Goal: Transaction & Acquisition: Purchase product/service

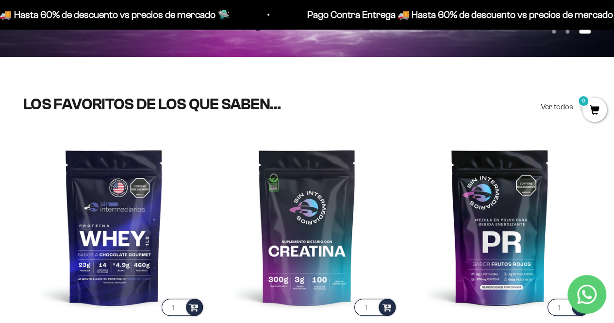
scroll to position [246, 0]
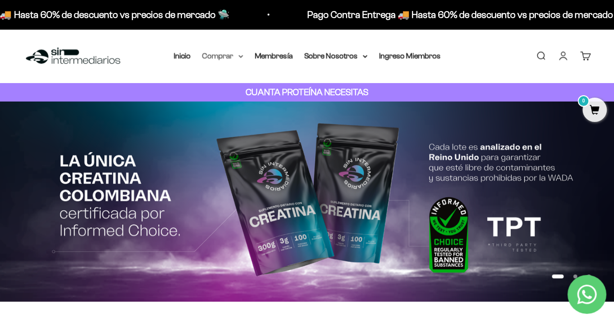
click at [217, 57] on summary "Comprar" at bounding box center [222, 56] width 41 height 13
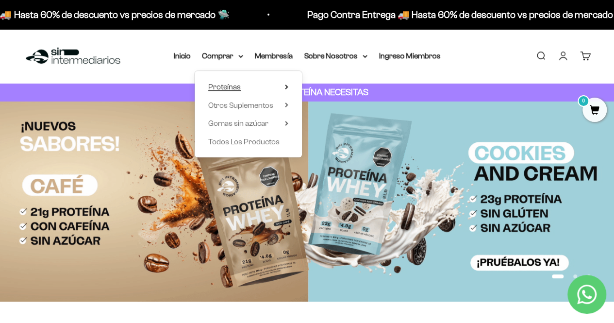
click at [243, 86] on summary "Proteínas" at bounding box center [248, 87] width 80 height 13
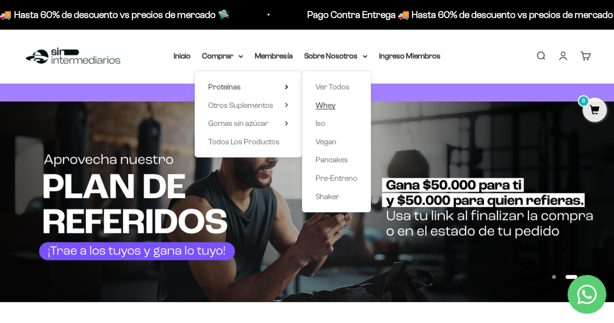
click at [320, 107] on span "Whey" at bounding box center [326, 105] width 20 height 8
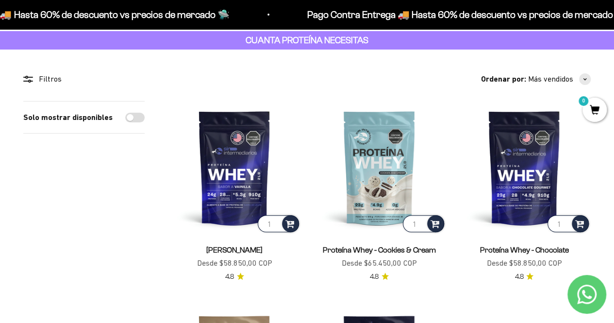
scroll to position [52, 0]
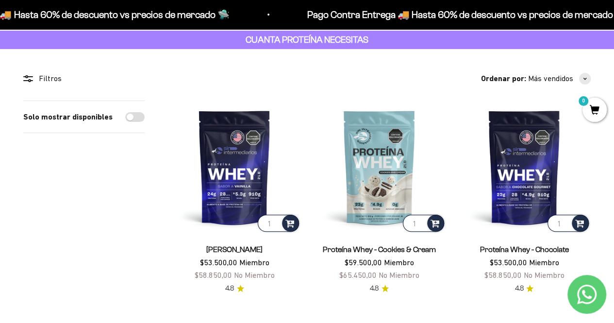
click at [181, 145] on img at bounding box center [234, 167] width 133 height 133
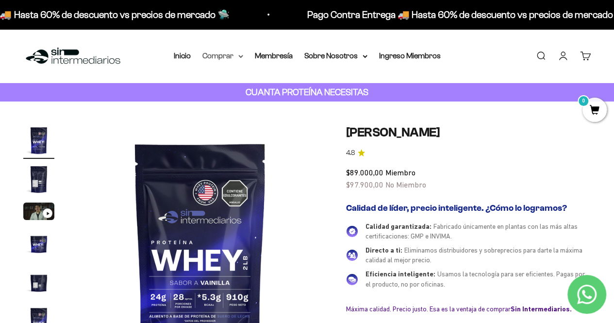
click at [232, 56] on summary "Comprar" at bounding box center [222, 56] width 41 height 13
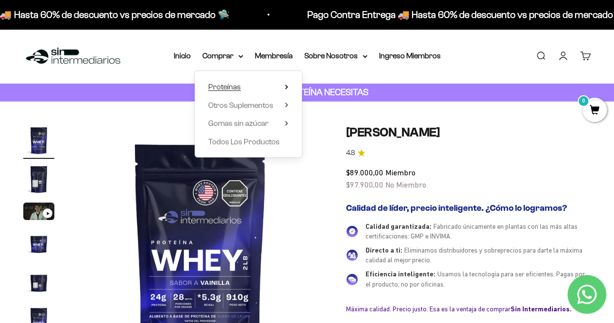
click at [279, 87] on summary "Proteínas" at bounding box center [248, 87] width 80 height 13
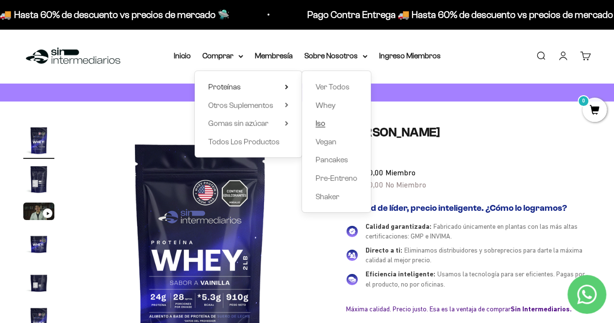
click at [322, 123] on span "Iso" at bounding box center [321, 123] width 10 height 8
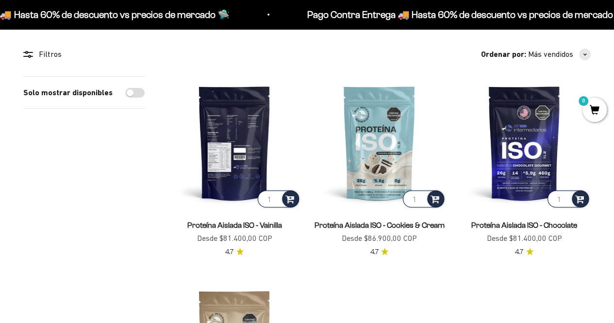
scroll to position [78, 0]
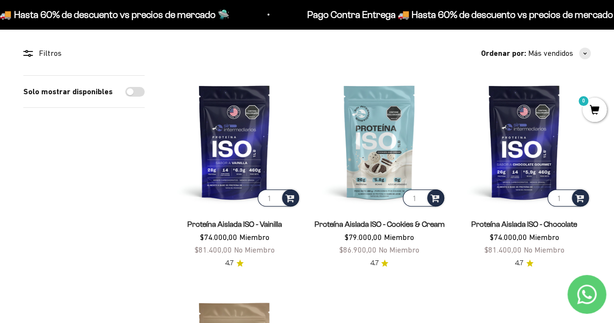
drag, startPoint x: 610, startPoint y: 191, endPoint x: 390, endPoint y: 33, distance: 270.3
click at [390, 33] on section "Filtros Ordenar por Características Más vendidos Alfabéticamente, A-Z Alfabétic…" at bounding box center [307, 274] width 614 height 501
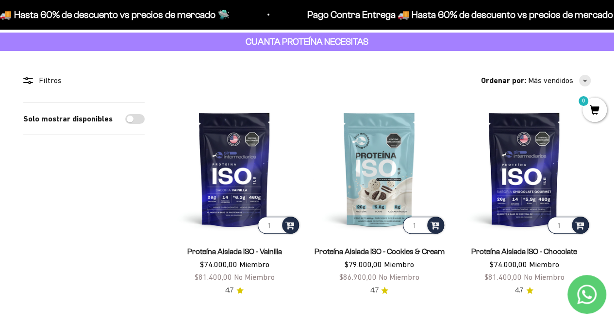
scroll to position [38, 0]
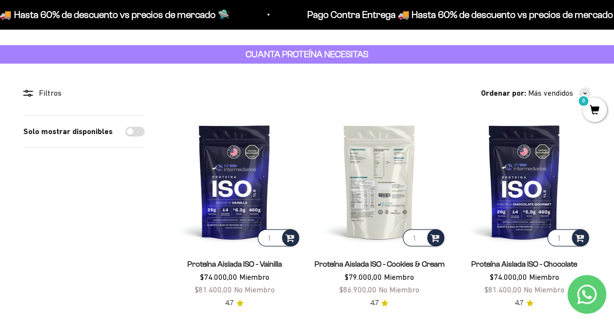
click at [381, 165] on img at bounding box center [379, 181] width 133 height 133
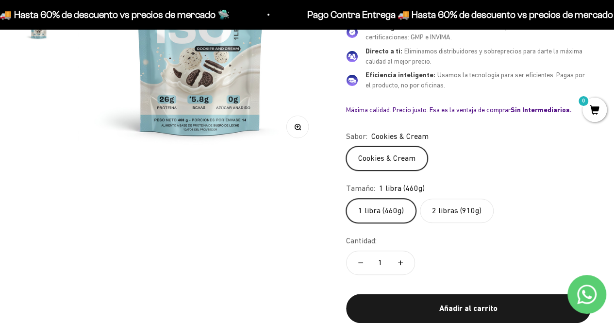
scroll to position [219, 0]
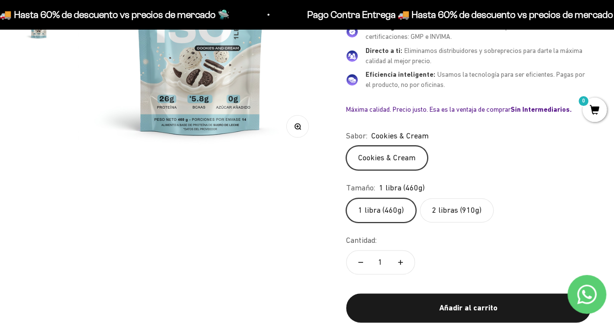
click at [472, 199] on label "2 libras (910g)" at bounding box center [457, 210] width 74 height 24
click at [346, 198] on input "2 libras (910g)" at bounding box center [346, 198] width 0 height 0
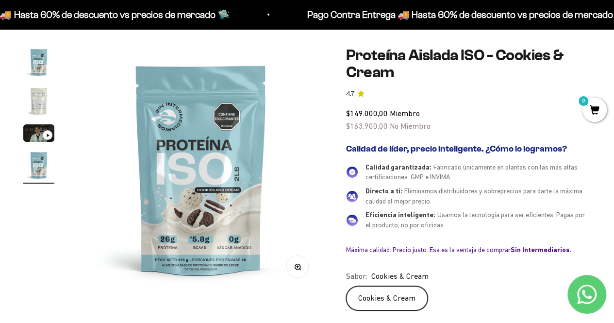
scroll to position [78, 0]
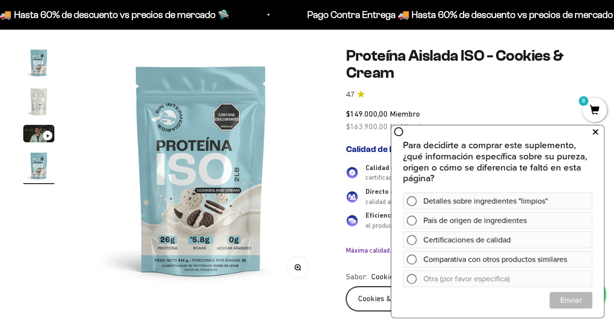
click at [597, 133] on icon at bounding box center [595, 131] width 5 height 13
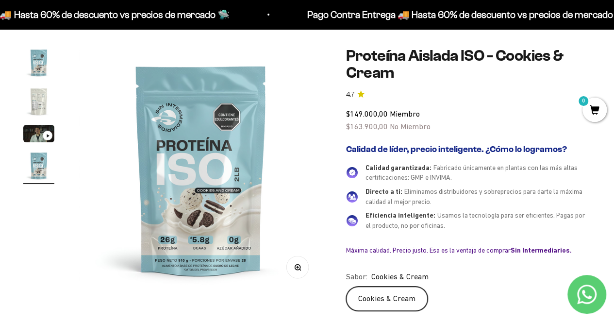
click at [36, 109] on img "Ir al artículo 2" at bounding box center [38, 101] width 31 height 31
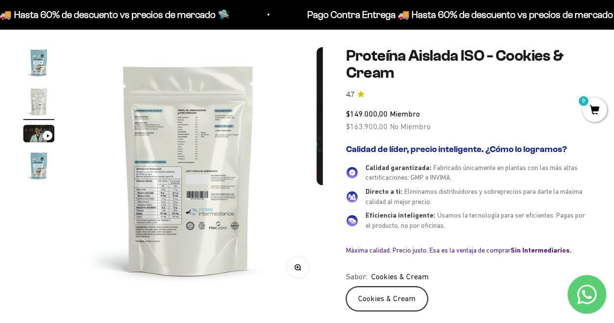
scroll to position [0, 251]
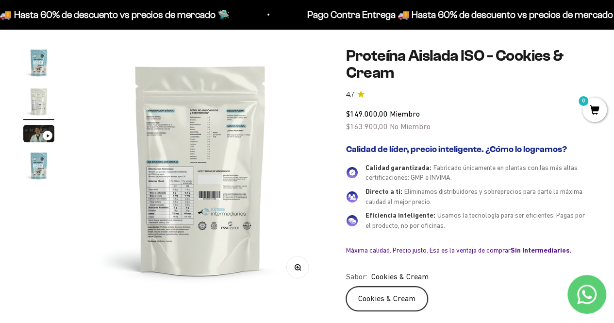
click at [236, 206] on img at bounding box center [200, 169] width 245 height 245
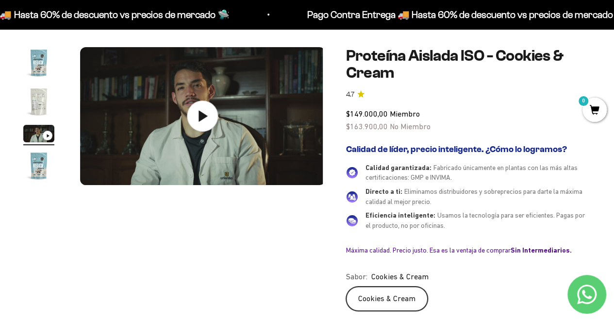
scroll to position [0, 501]
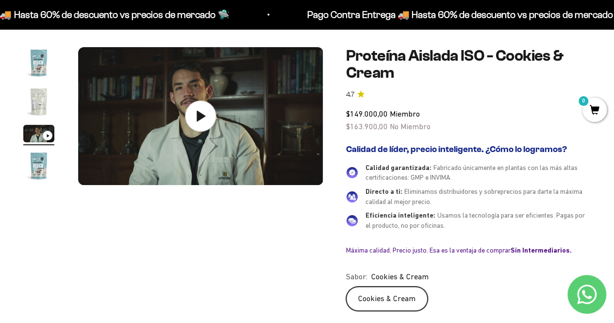
click at [50, 101] on img "Ir al artículo 2" at bounding box center [38, 101] width 31 height 31
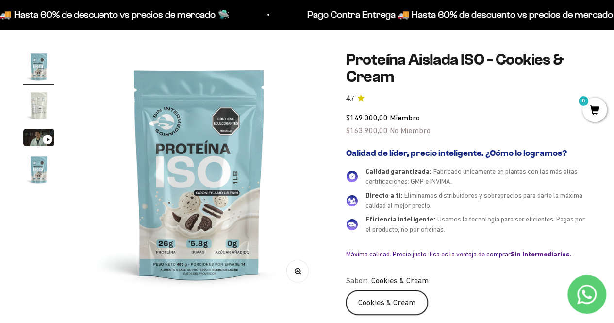
scroll to position [0, 0]
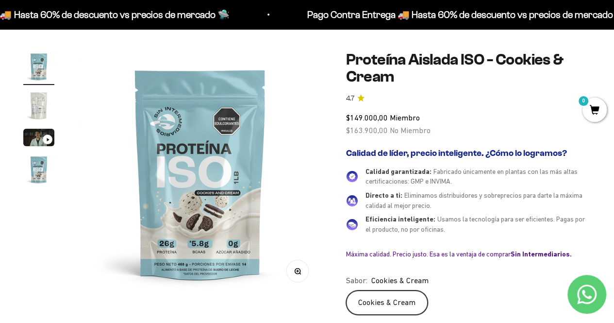
click at [43, 105] on img "Ir al artículo 2" at bounding box center [38, 105] width 31 height 31
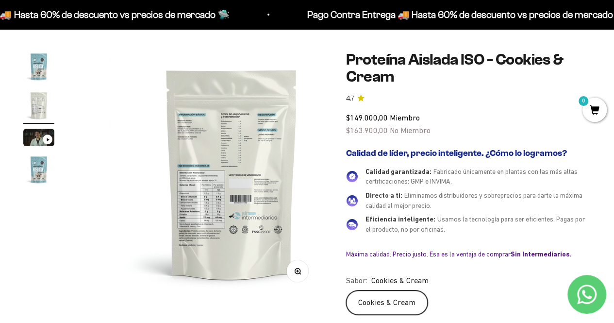
scroll to position [0, 251]
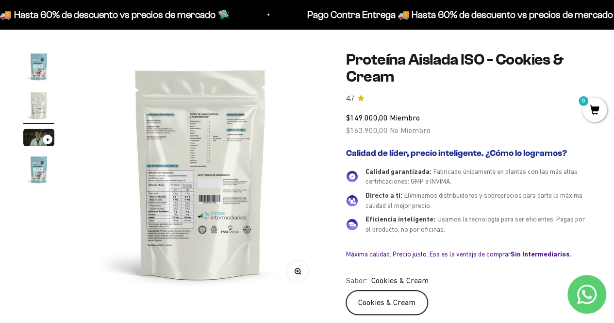
click at [43, 174] on img "Ir al artículo 4" at bounding box center [38, 169] width 31 height 31
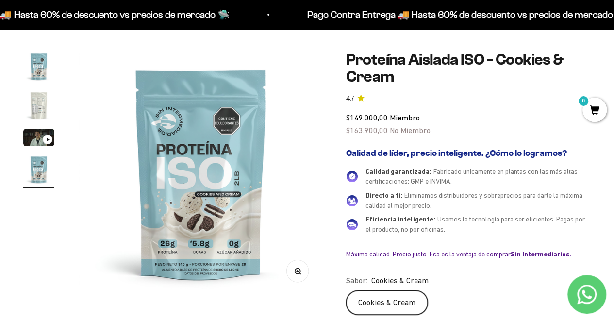
scroll to position [0, 0]
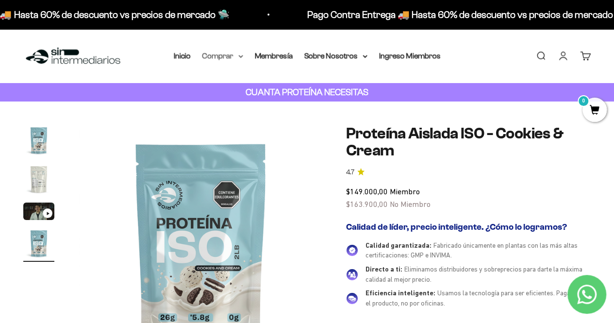
click at [234, 54] on summary "Comprar" at bounding box center [222, 56] width 41 height 13
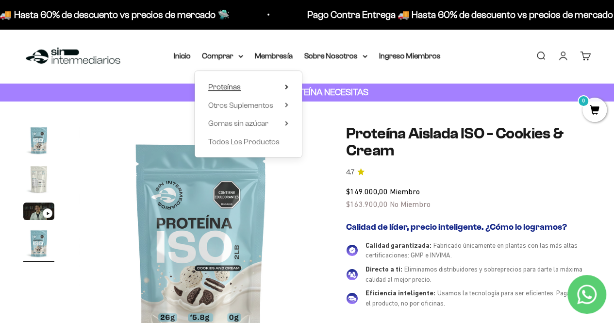
click at [278, 85] on summary "Proteínas" at bounding box center [248, 87] width 80 height 13
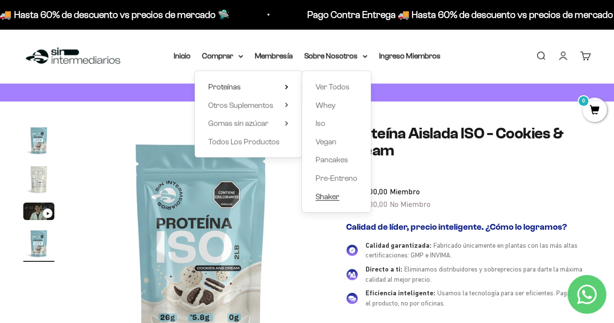
click at [333, 196] on span "Shaker" at bounding box center [328, 196] width 24 height 8
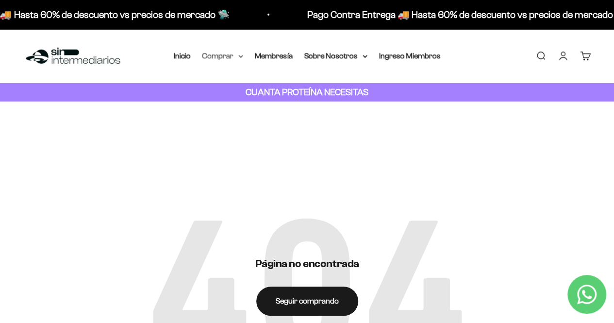
click at [228, 51] on summary "Comprar" at bounding box center [222, 56] width 41 height 13
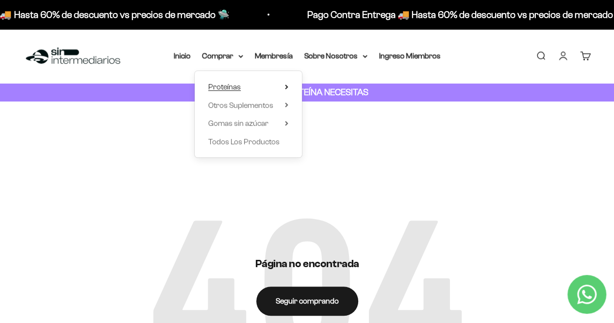
click at [281, 83] on summary "Proteínas" at bounding box center [248, 87] width 80 height 13
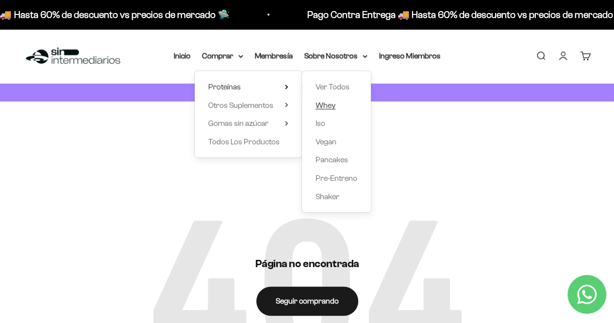
click at [326, 105] on span "Whey" at bounding box center [326, 105] width 20 height 8
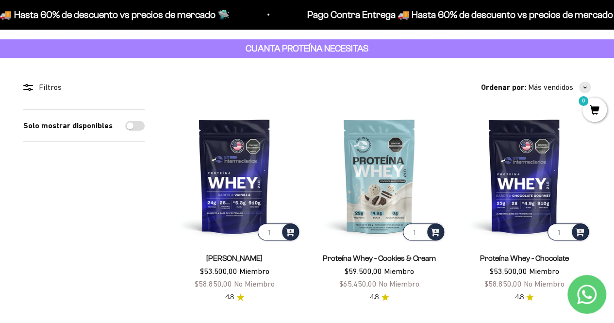
scroll to position [43, 0]
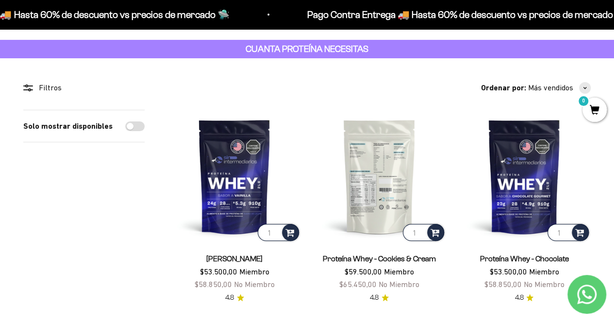
click at [388, 174] on img at bounding box center [379, 176] width 133 height 133
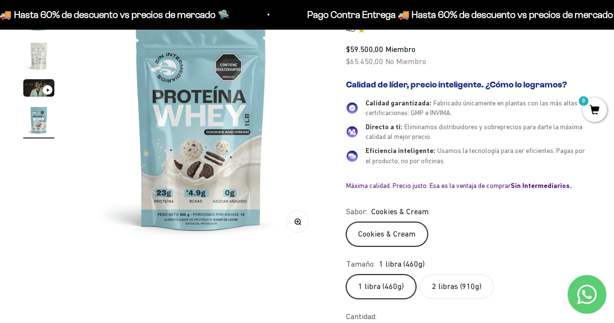
scroll to position [124, 0]
click at [463, 277] on label "2 libras (910g)" at bounding box center [457, 286] width 74 height 24
click at [346, 274] on input "2 libras (910g)" at bounding box center [346, 273] width 0 height 0
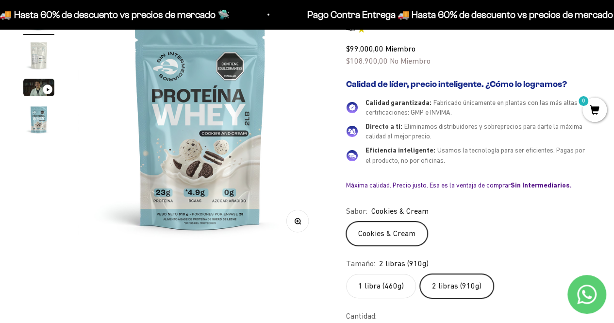
click at [403, 285] on label "1 libra (460g)" at bounding box center [381, 286] width 70 height 24
click at [346, 274] on input "1 libra (460g)" at bounding box center [346, 273] width 0 height 0
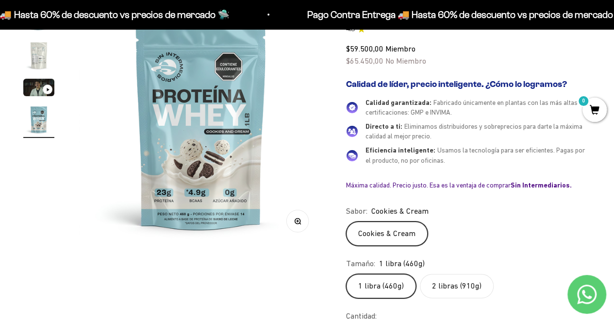
click at [446, 285] on label "2 libras (910g)" at bounding box center [457, 286] width 74 height 24
click at [346, 274] on input "2 libras (910g)" at bounding box center [346, 273] width 0 height 0
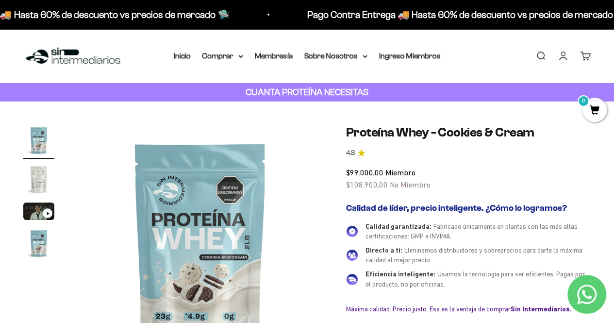
click at [50, 179] on img "Ir al artículo 2" at bounding box center [38, 179] width 31 height 31
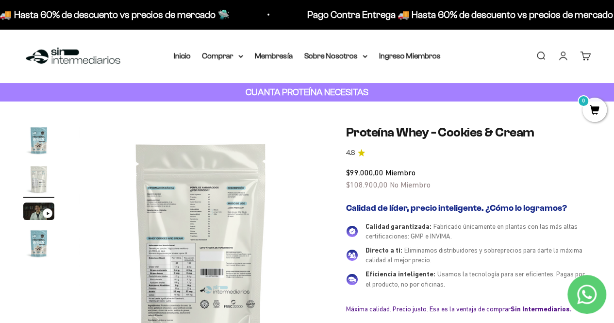
scroll to position [0, 251]
click at [43, 237] on img "Ir al artículo 4" at bounding box center [38, 243] width 31 height 31
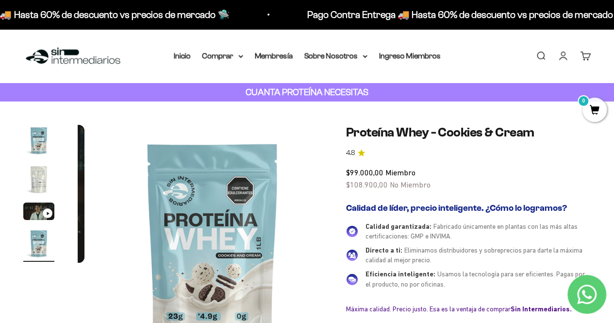
scroll to position [0, 752]
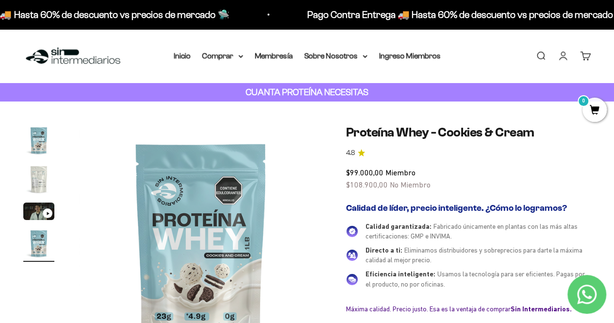
click at [30, 136] on img "Ir al artículo 1" at bounding box center [38, 140] width 31 height 31
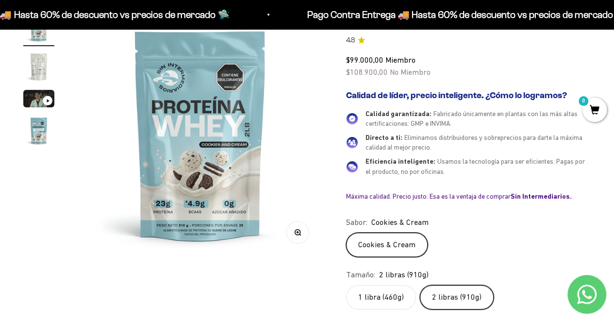
scroll to position [217, 0]
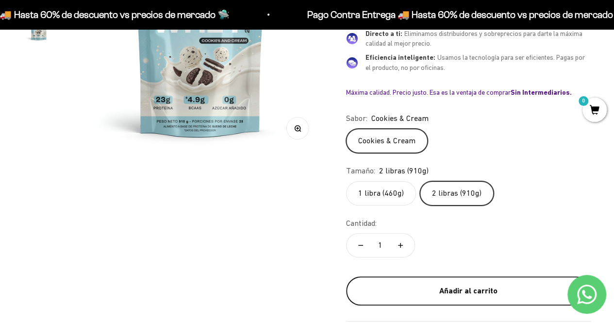
click at [417, 285] on div "Añadir al carrito" at bounding box center [469, 291] width 206 height 13
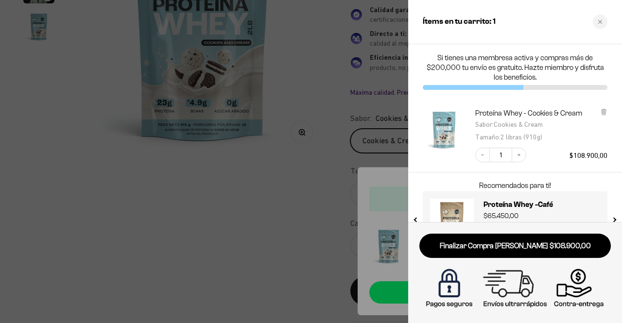
click at [79, 224] on div at bounding box center [311, 161] width 622 height 323
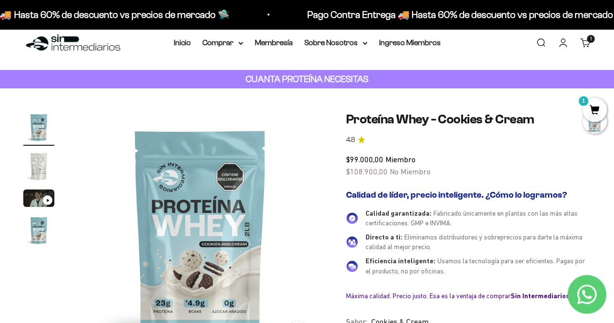
scroll to position [0, 0]
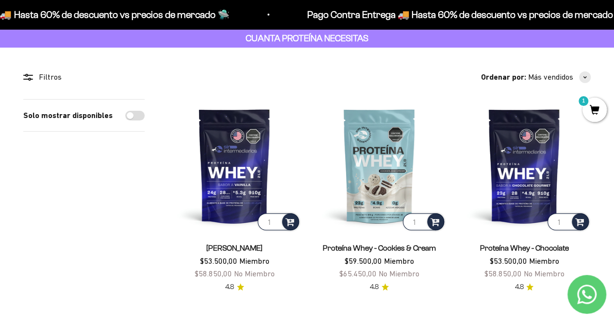
scroll to position [49, 0]
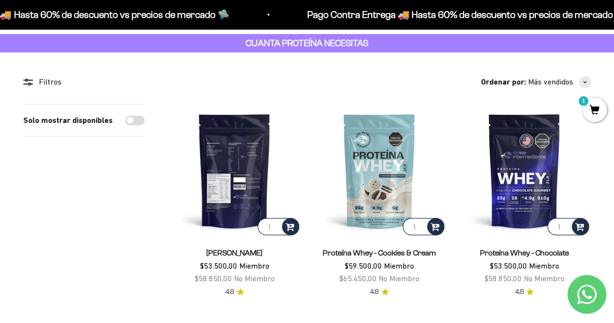
click at [235, 157] on img at bounding box center [234, 170] width 133 height 133
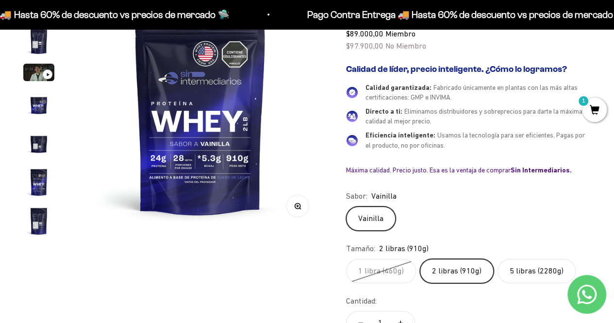
scroll to position [138, 0]
click at [528, 264] on label "5 libras (2280g)" at bounding box center [537, 271] width 78 height 24
click at [346, 259] on input "5 libras (2280g)" at bounding box center [346, 259] width 0 height 0
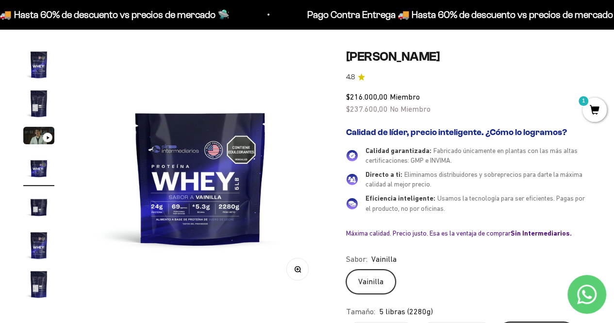
scroll to position [78, 0]
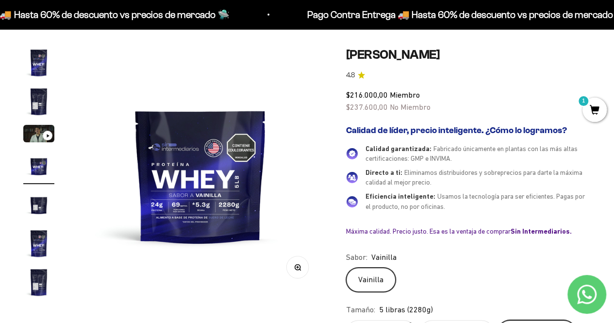
click at [39, 57] on img "Ir al artículo 1" at bounding box center [38, 62] width 31 height 31
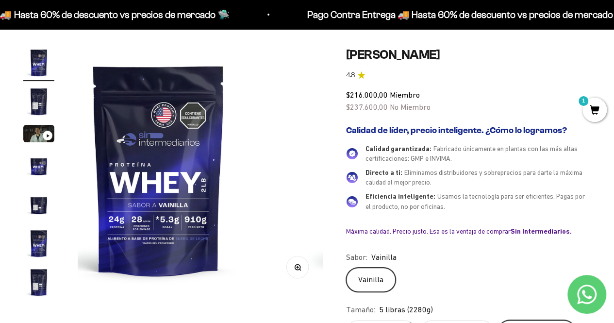
scroll to position [0, 0]
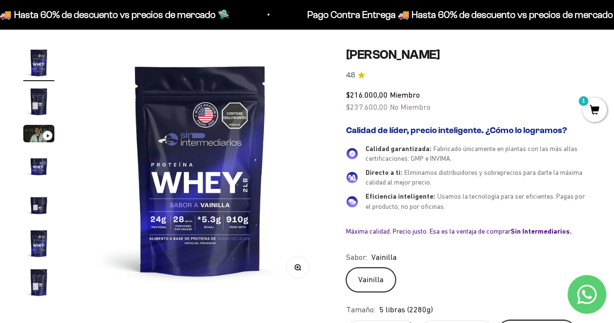
click at [36, 101] on img "Ir al artículo 2" at bounding box center [38, 101] width 31 height 31
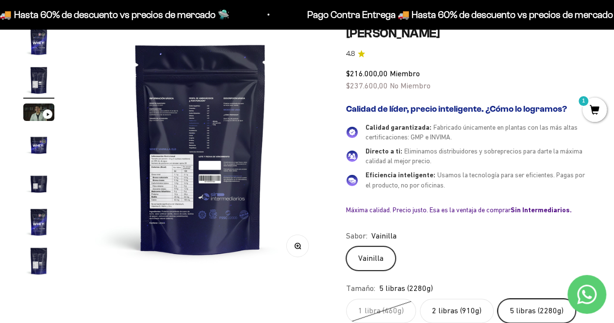
scroll to position [99, 0]
click at [37, 137] on img "Ir al artículo 4" at bounding box center [38, 144] width 31 height 31
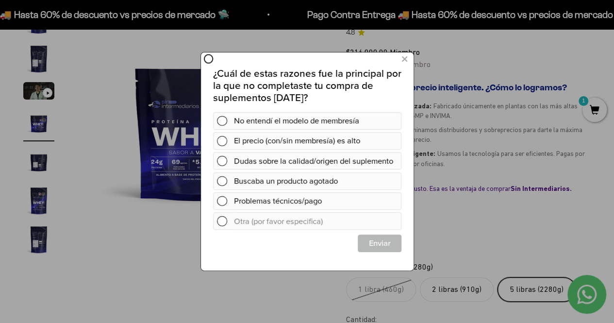
scroll to position [0, 0]
click at [404, 61] on icon at bounding box center [404, 58] width 5 height 13
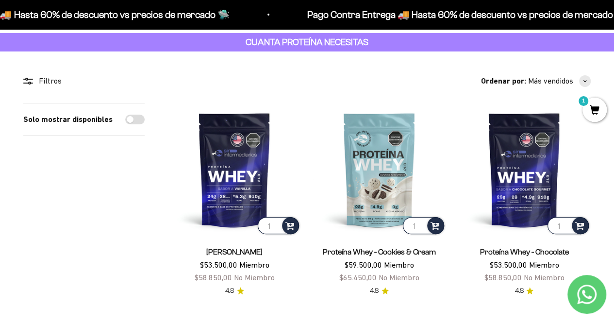
scroll to position [50, 0]
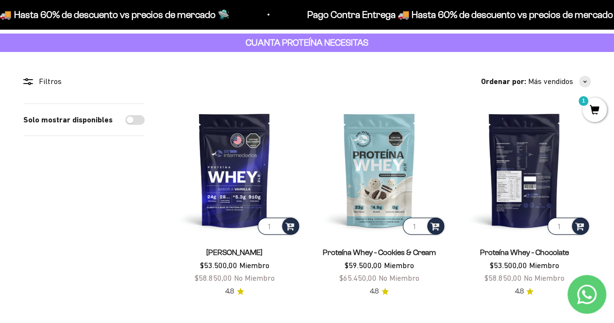
click at [525, 164] on img at bounding box center [524, 169] width 133 height 133
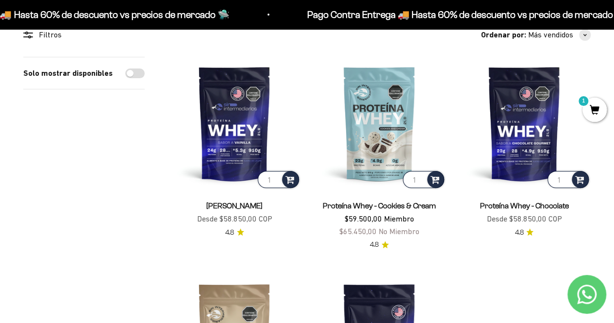
scroll to position [94, 0]
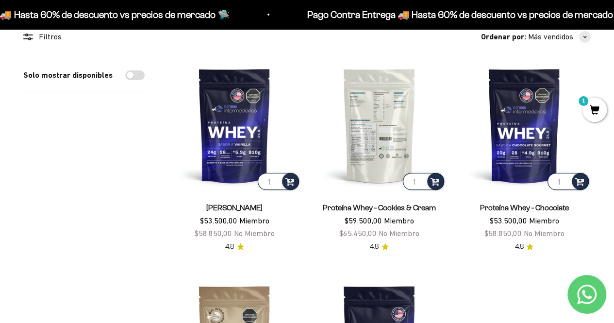
click at [380, 116] on img at bounding box center [379, 125] width 133 height 133
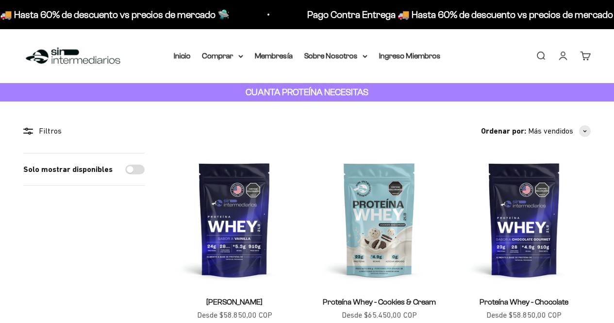
scroll to position [94, 0]
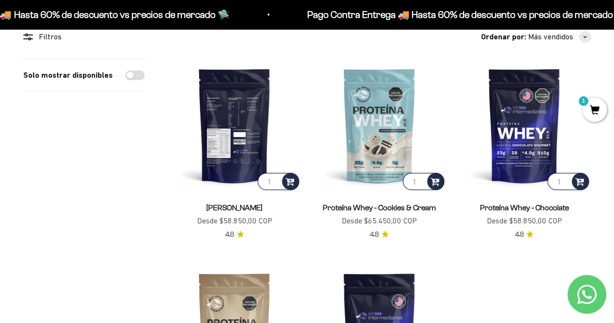
click at [232, 127] on img at bounding box center [234, 125] width 133 height 133
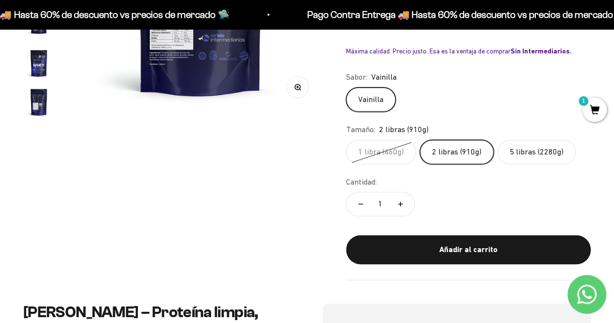
click at [546, 145] on label "5 libras (2280g)" at bounding box center [537, 152] width 78 height 24
click at [346, 140] on input "5 libras (2280g)" at bounding box center [346, 139] width 0 height 0
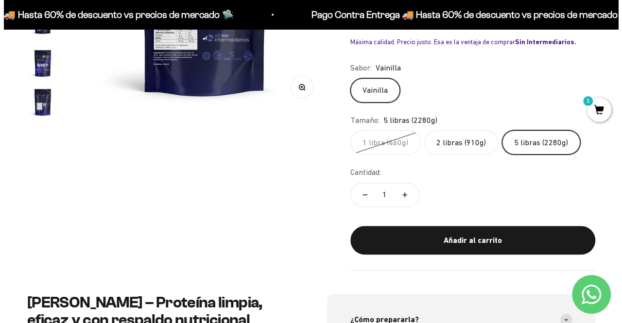
scroll to position [0, 752]
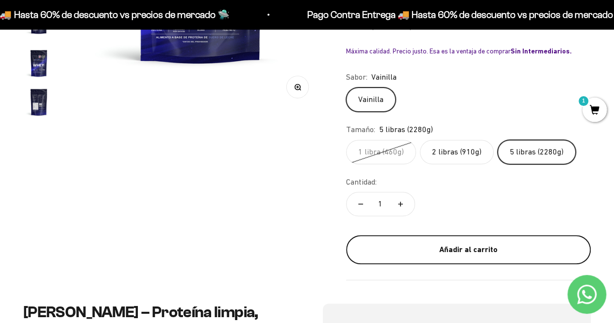
click at [451, 245] on div "Añadir al carrito" at bounding box center [469, 249] width 206 height 13
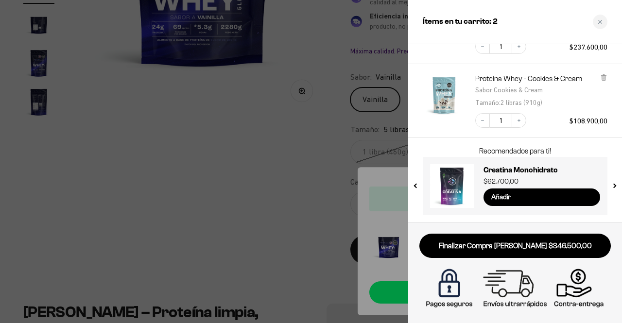
scroll to position [89, 0]
click at [602, 76] on icon at bounding box center [603, 76] width 2 height 5
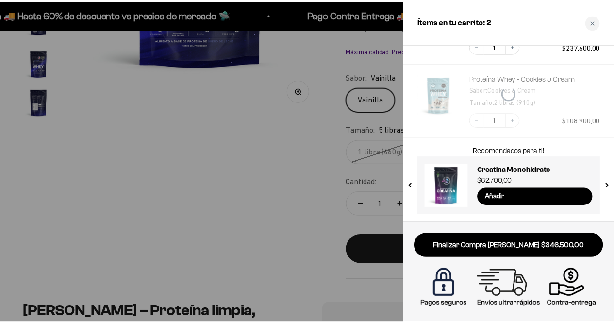
scroll to position [16, 0]
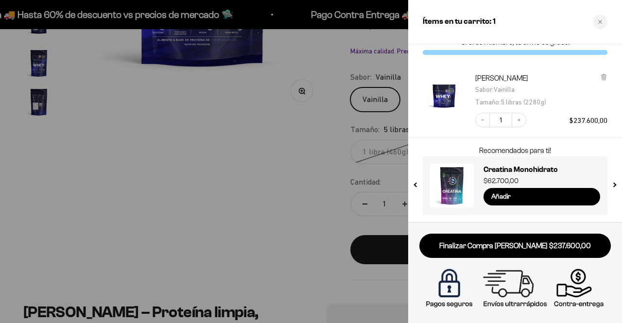
click at [274, 156] on div at bounding box center [311, 161] width 622 height 323
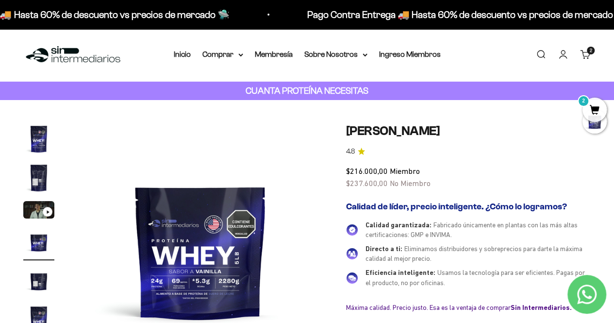
scroll to position [0, 0]
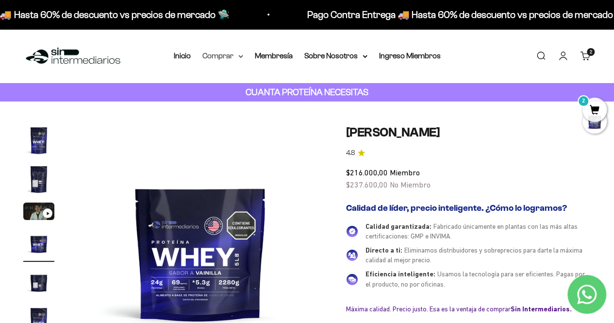
click at [232, 56] on summary "Comprar" at bounding box center [222, 56] width 41 height 13
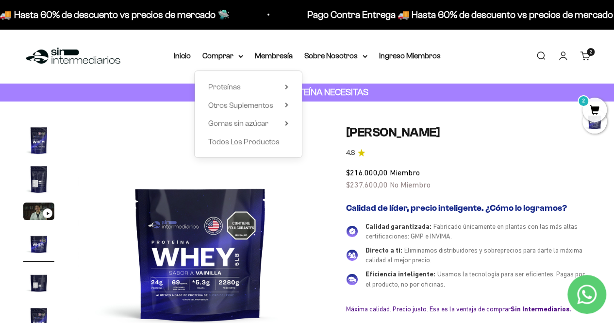
click at [290, 207] on img at bounding box center [200, 247] width 245 height 245
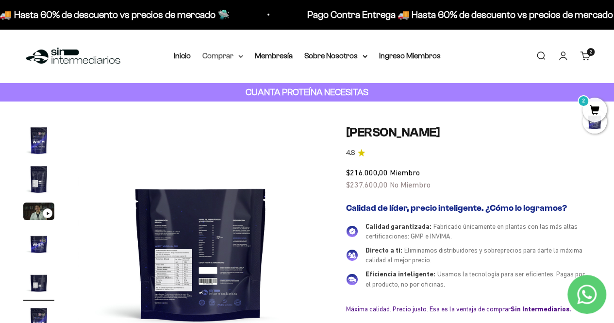
click at [236, 53] on summary "Comprar" at bounding box center [222, 56] width 41 height 13
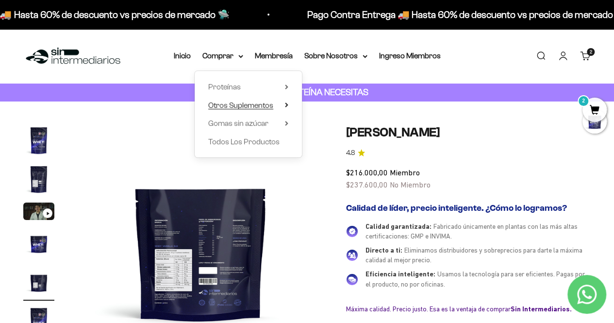
click at [255, 104] on span "Otros Suplementos" at bounding box center [240, 105] width 65 height 8
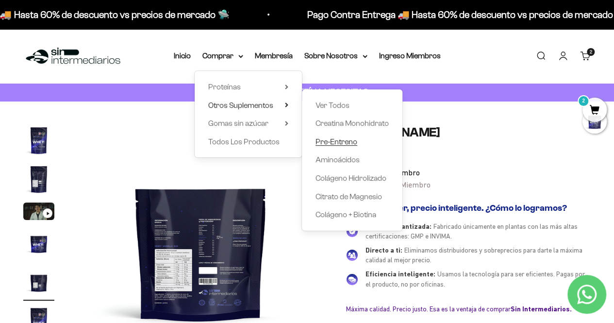
click at [342, 139] on span "Pre-Entreno" at bounding box center [337, 141] width 42 height 8
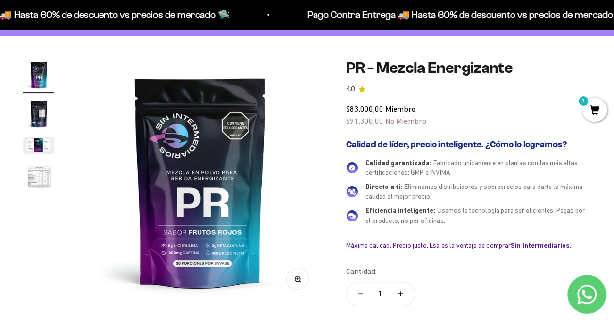
scroll to position [67, 0]
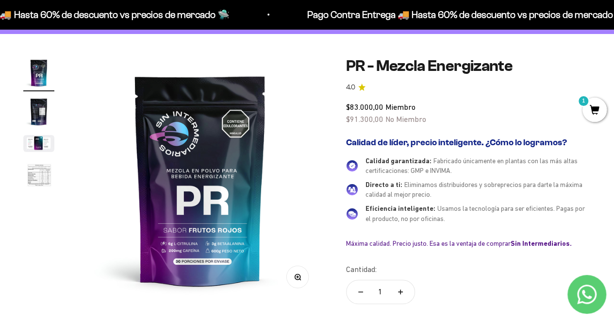
click at [34, 108] on img "Ir al artículo 2" at bounding box center [38, 111] width 31 height 31
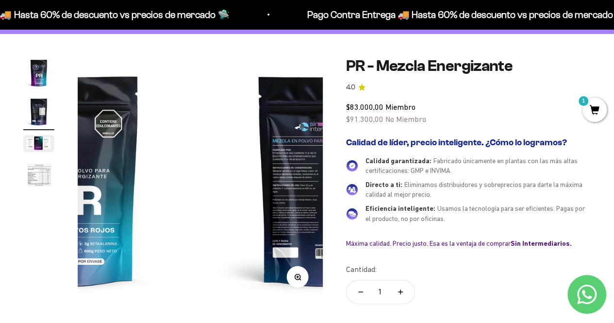
scroll to position [0, 251]
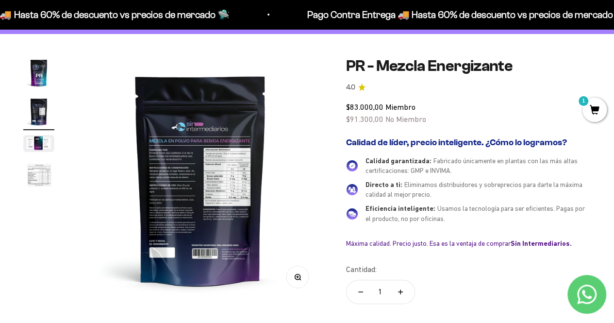
click at [36, 148] on img "Ir al artículo 3" at bounding box center [38, 143] width 31 height 17
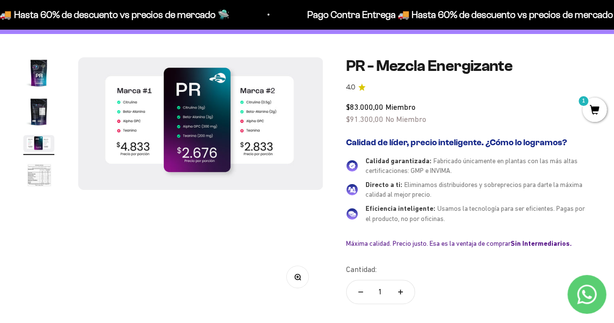
scroll to position [0, 501]
click at [34, 171] on img "Ir al artículo 4" at bounding box center [38, 176] width 31 height 32
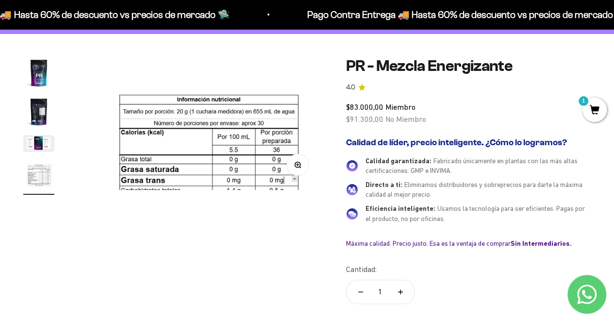
scroll to position [0, 752]
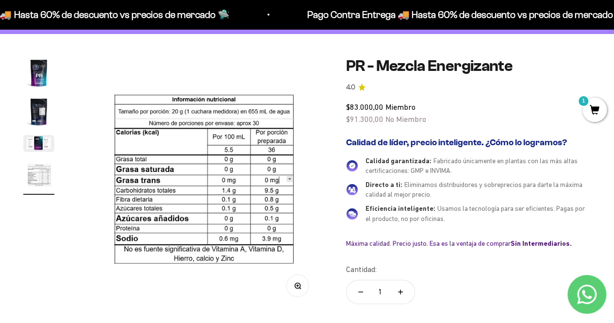
click at [37, 74] on img "Ir al artículo 1" at bounding box center [38, 72] width 31 height 31
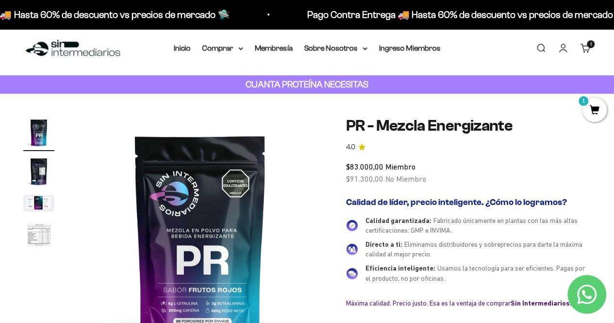
scroll to position [0, 0]
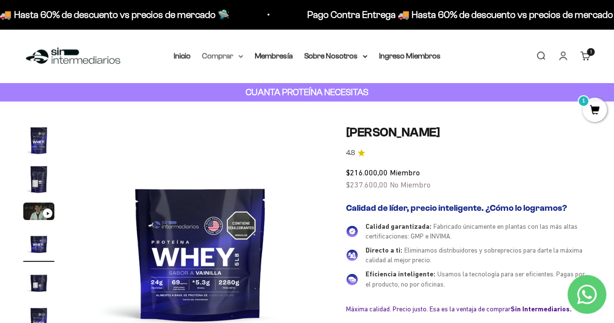
click at [225, 60] on summary "Comprar" at bounding box center [222, 56] width 41 height 13
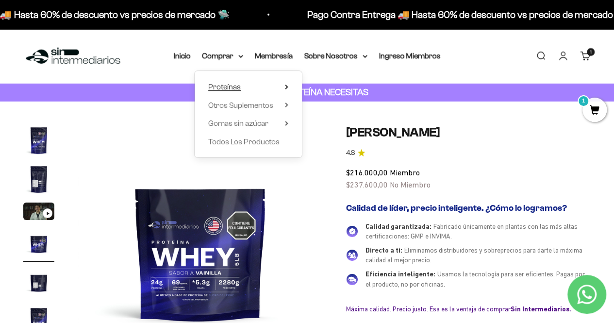
click at [281, 87] on summary "Proteínas" at bounding box center [248, 87] width 80 height 13
click at [278, 108] on summary "Otros Suplementos" at bounding box center [248, 105] width 80 height 13
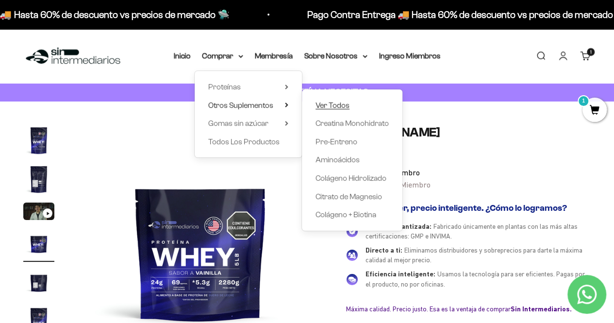
click at [324, 108] on span "Ver Todos" at bounding box center [333, 105] width 34 height 8
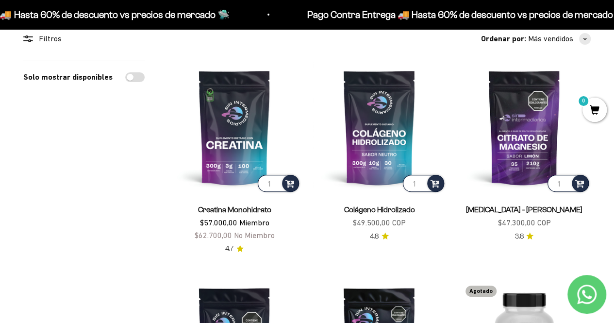
scroll to position [93, 0]
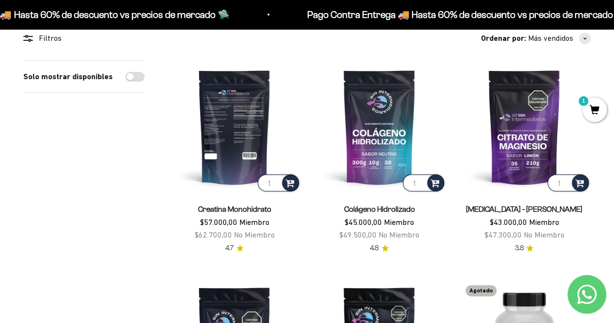
click at [235, 158] on img at bounding box center [234, 126] width 133 height 133
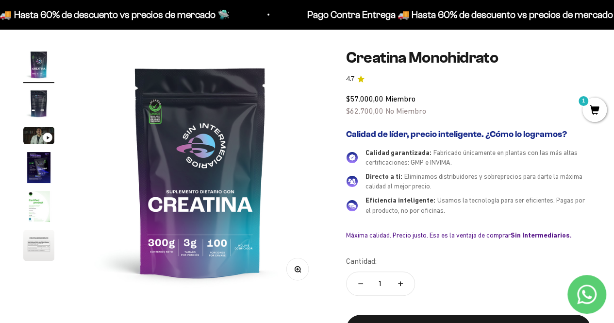
scroll to position [76, 0]
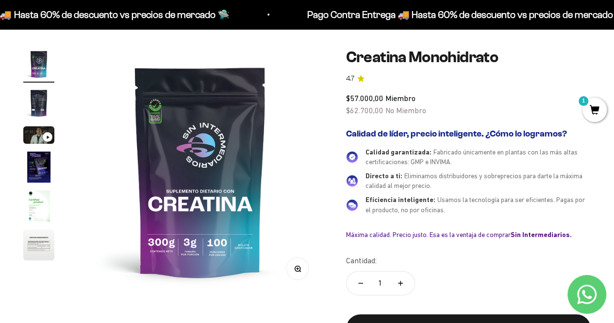
click at [404, 280] on button "Aumentar cantidad" at bounding box center [401, 282] width 28 height 23
click at [359, 283] on icon "Reducir cantidad" at bounding box center [360, 283] width 5 height 1
type input "1"
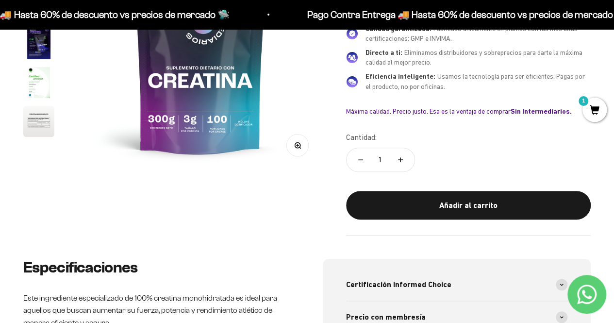
scroll to position [176, 0]
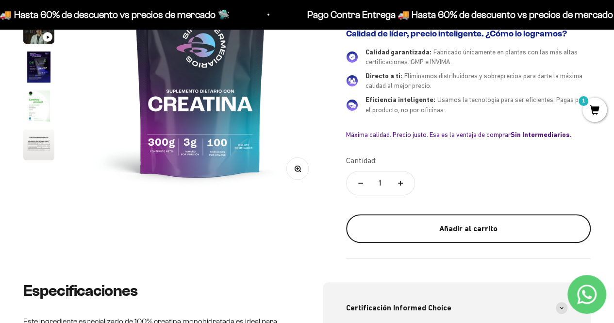
click at [466, 225] on div "Añadir al carrito" at bounding box center [469, 228] width 206 height 13
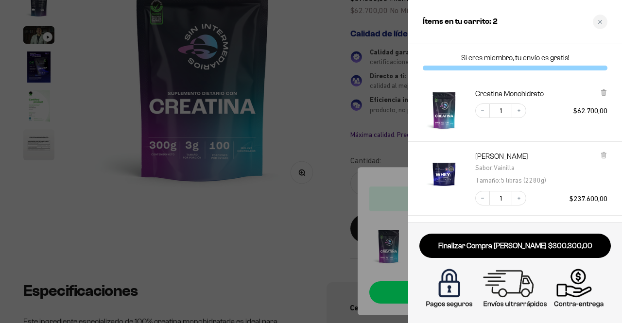
click at [293, 120] on div at bounding box center [311, 161] width 622 height 323
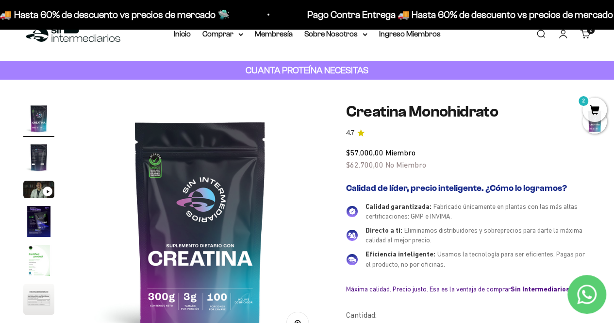
scroll to position [0, 0]
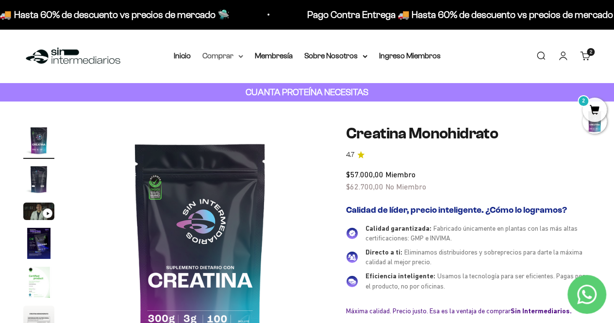
click at [214, 62] on summary "Comprar" at bounding box center [222, 56] width 41 height 13
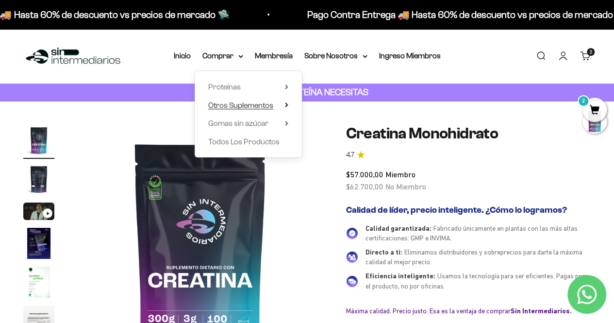
click at [253, 106] on span "Otros Suplementos" at bounding box center [240, 105] width 65 height 8
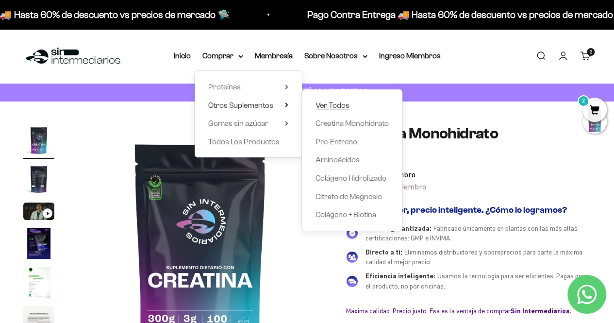
click at [316, 107] on span "Ver Todos" at bounding box center [333, 105] width 34 height 8
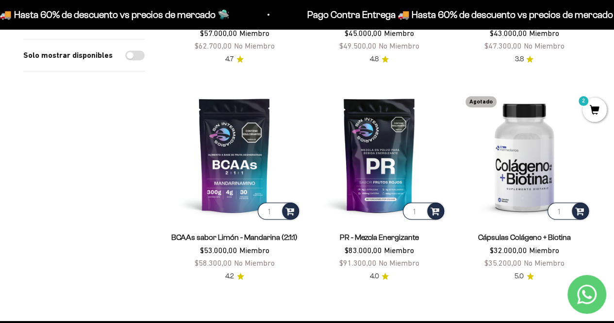
scroll to position [282, 0]
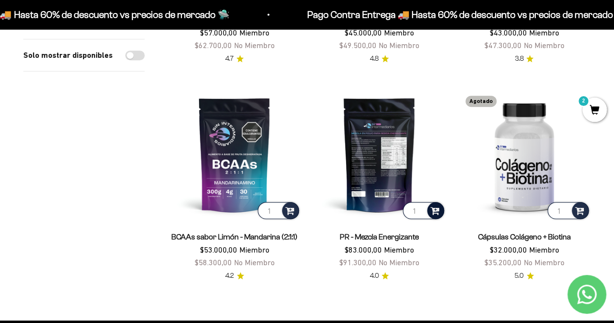
click at [435, 211] on span at bounding box center [435, 209] width 9 height 11
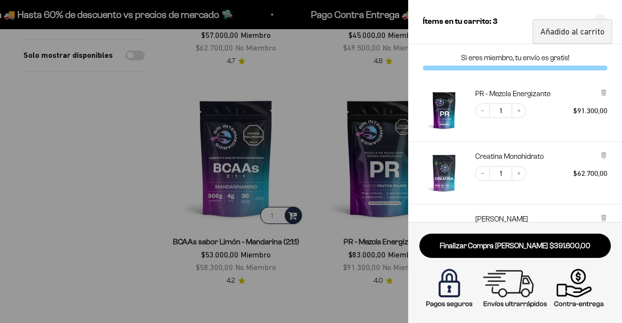
click at [307, 121] on div at bounding box center [311, 161] width 622 height 323
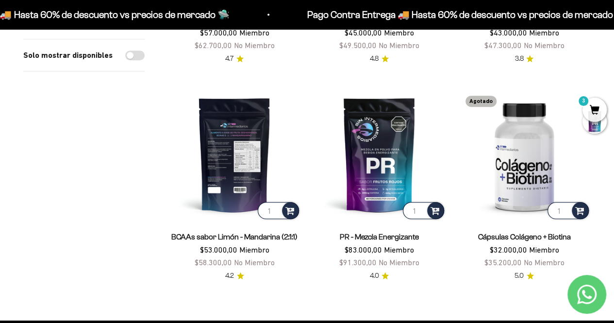
click at [237, 149] on img at bounding box center [234, 154] width 133 height 133
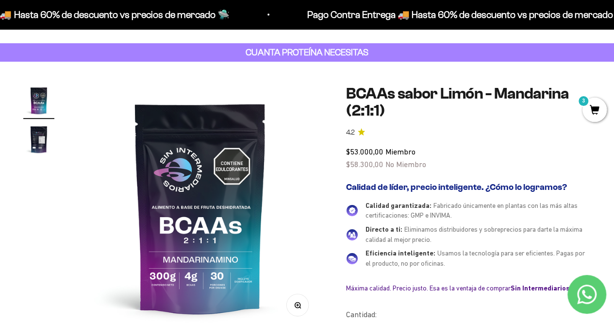
scroll to position [37, 0]
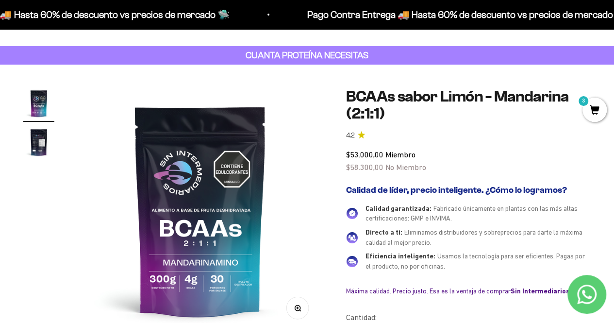
click at [49, 133] on img "Ir al artículo 2" at bounding box center [38, 142] width 31 height 31
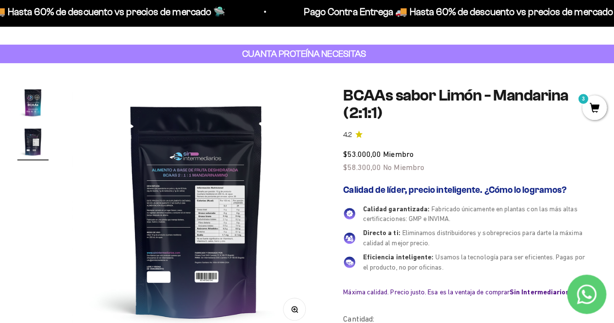
scroll to position [39, 0]
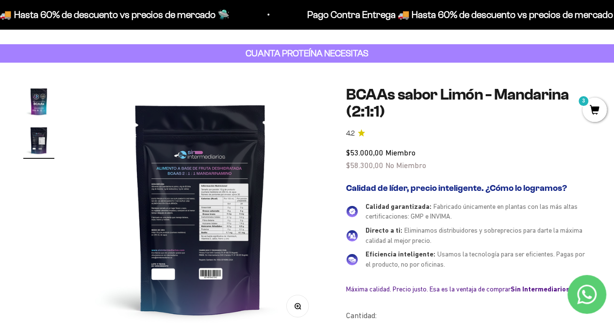
click at [32, 91] on img "Ir al artículo 1" at bounding box center [38, 101] width 31 height 31
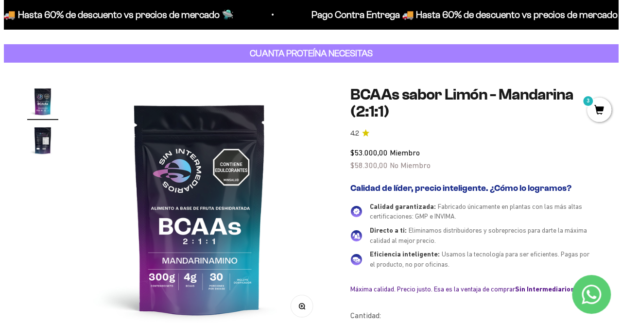
scroll to position [0, 0]
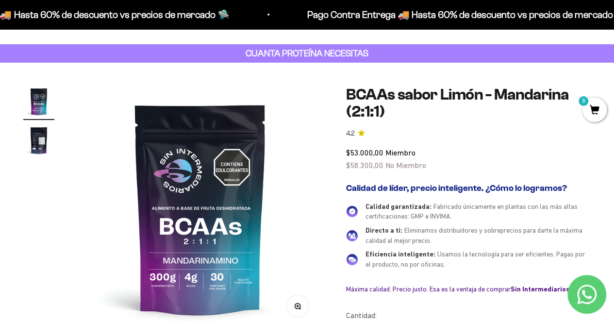
click at [590, 106] on span "3" at bounding box center [595, 110] width 24 height 24
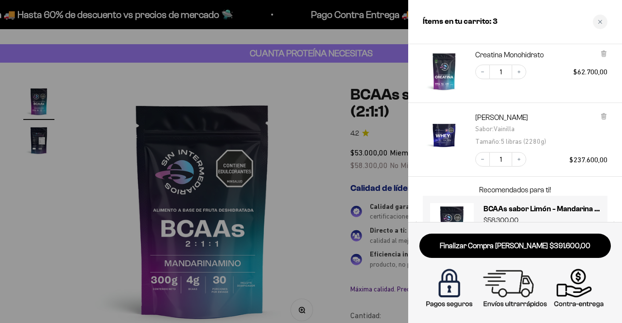
scroll to position [102, 0]
click at [450, 136] on img "Proteína Whey - Vainilla - Vainilla / 5 libras (2280g)" at bounding box center [443, 133] width 43 height 43
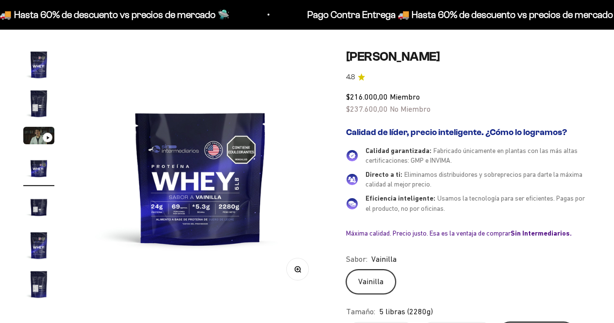
scroll to position [0, 752]
click at [38, 282] on img "Ir al artículo 7" at bounding box center [38, 284] width 31 height 31
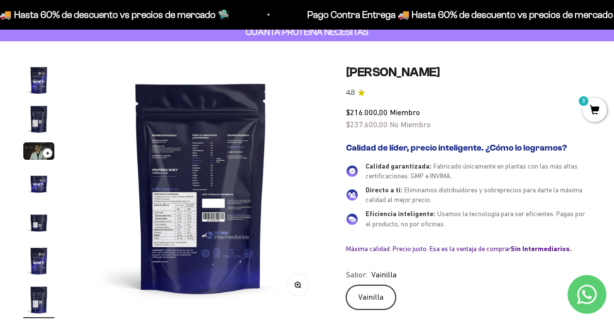
scroll to position [0, 0]
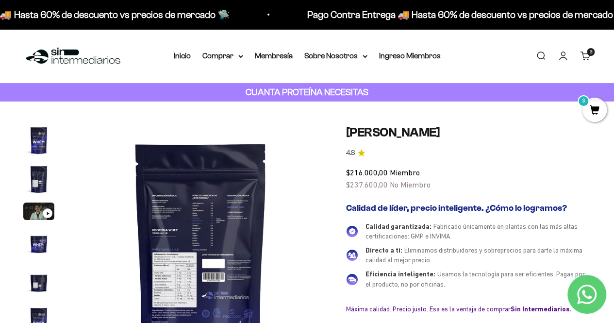
click at [100, 61] on img at bounding box center [73, 56] width 100 height 21
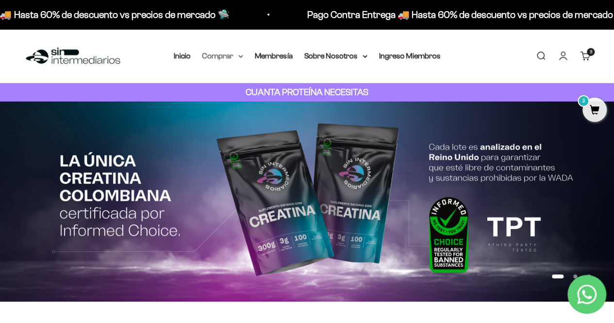
click at [229, 56] on summary "Comprar" at bounding box center [222, 56] width 41 height 13
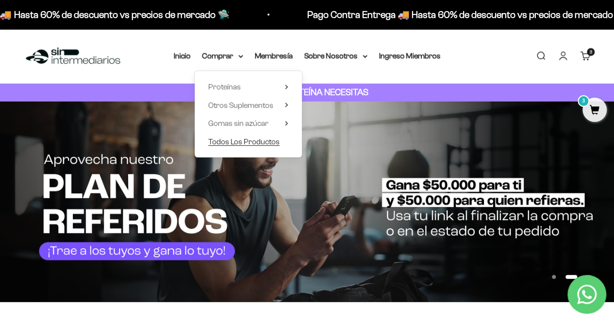
click at [238, 143] on span "Todos Los Productos" at bounding box center [243, 141] width 71 height 8
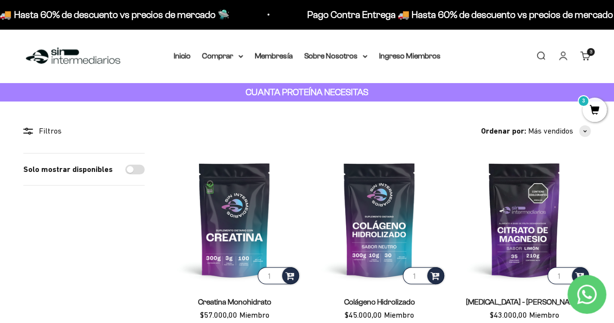
click at [585, 133] on span "button" at bounding box center [585, 131] width 12 height 12
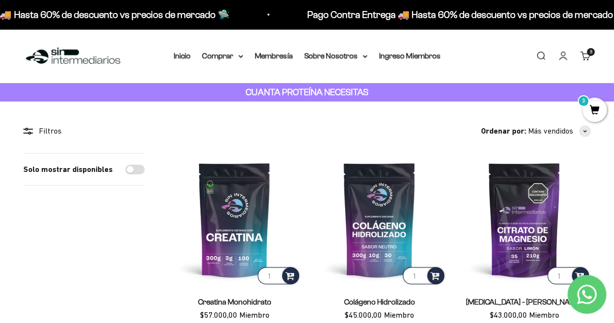
click at [581, 57] on link "Carrito 3 artículos 3" at bounding box center [585, 55] width 11 height 11
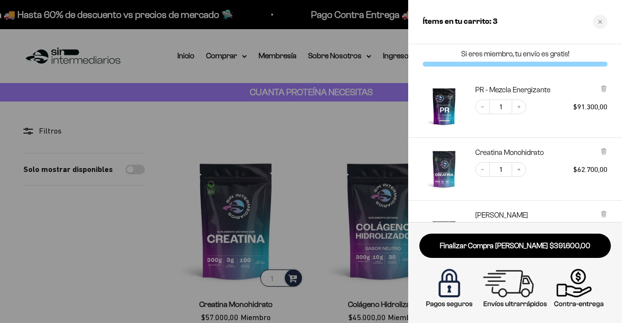
scroll to position [4, 0]
click at [604, 88] on icon at bounding box center [603, 88] width 4 height 5
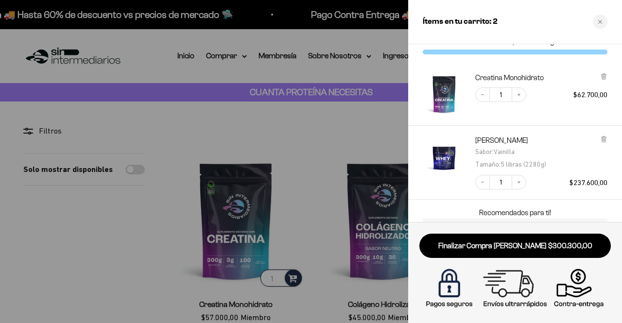
scroll to position [19, 0]
